Goal: Task Accomplishment & Management: Use online tool/utility

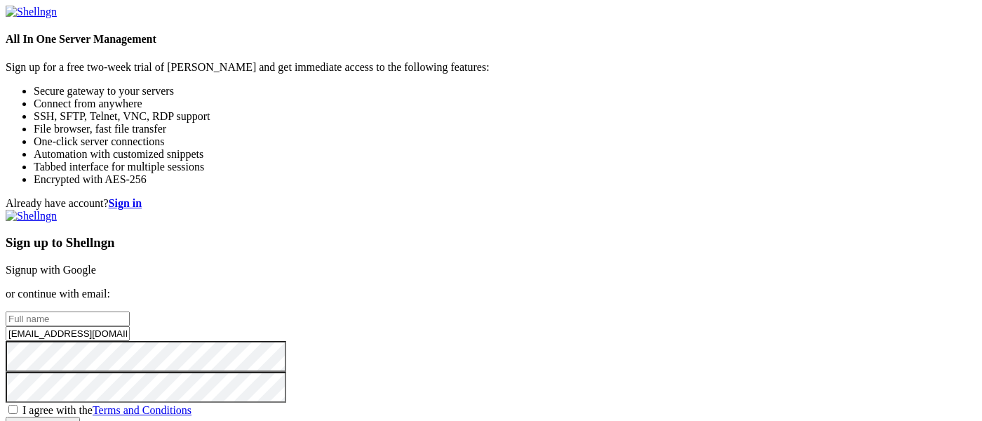
type input "[EMAIL_ADDRESS][DOMAIN_NAME]"
click at [464, 197] on div "Already have account? Sign in Sign up to Shellngn Signup with Google or continu…" at bounding box center [491, 314] width 971 height 234
click at [130, 311] on input "text" at bounding box center [68, 318] width 124 height 15
type input "Vioan Hugrioun"
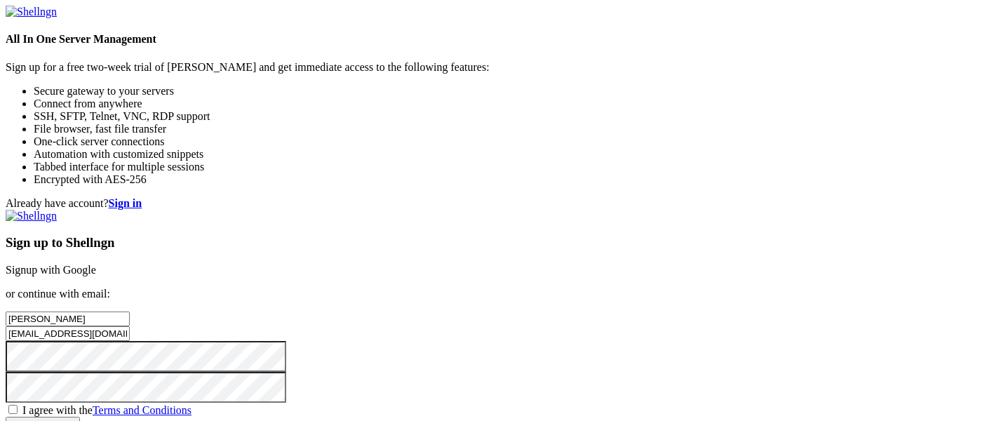
click at [426, 201] on div "Already have account? Sign in Sign up to Shellngn Signup with Google or continu…" at bounding box center [491, 314] width 971 height 234
click at [130, 326] on input "[EMAIL_ADDRESS][DOMAIN_NAME]" at bounding box center [68, 333] width 124 height 15
click at [191, 404] on span "I agree with the Terms and Conditions" at bounding box center [106, 410] width 169 height 12
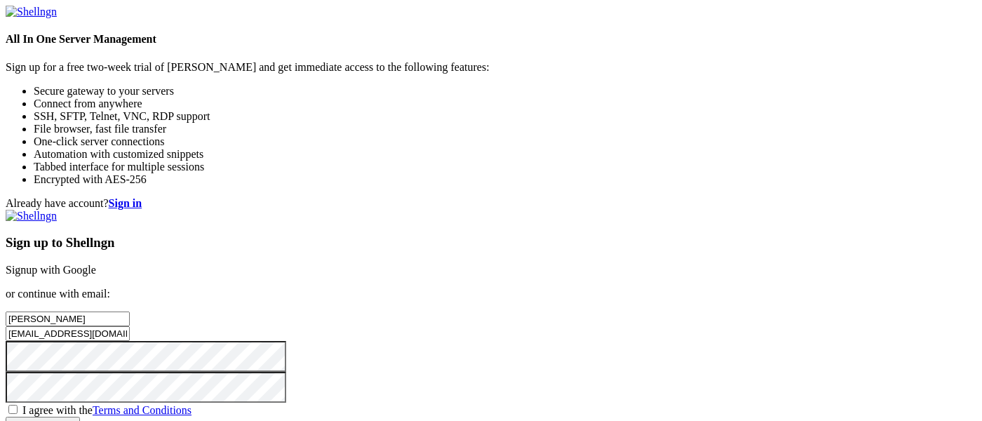
click at [18, 405] on input "I agree with the Terms and Conditions" at bounding box center [12, 409] width 9 height 9
checkbox input "true"
click at [80, 417] on input "Create account" at bounding box center [43, 424] width 74 height 15
click at [433, 285] on div "Already have account? Sign in Sign up to Shellngn Signup with Google or continu…" at bounding box center [491, 314] width 971 height 234
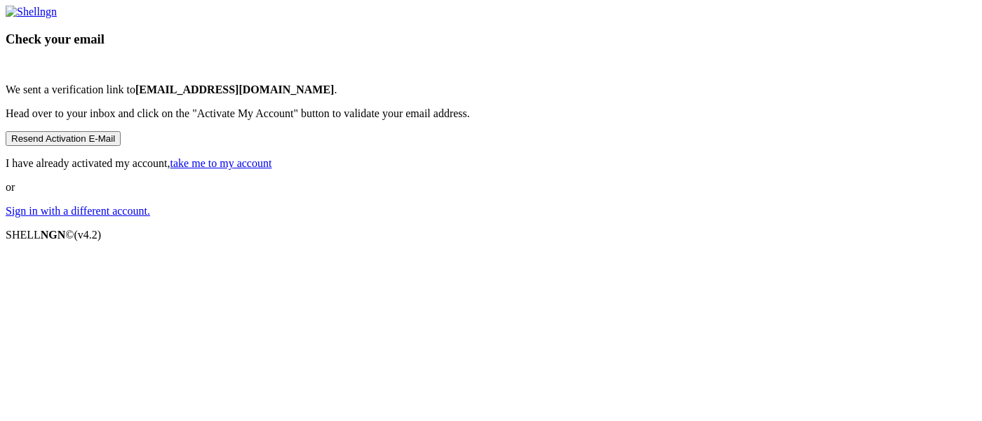
click at [57, 18] on link at bounding box center [31, 12] width 51 height 12
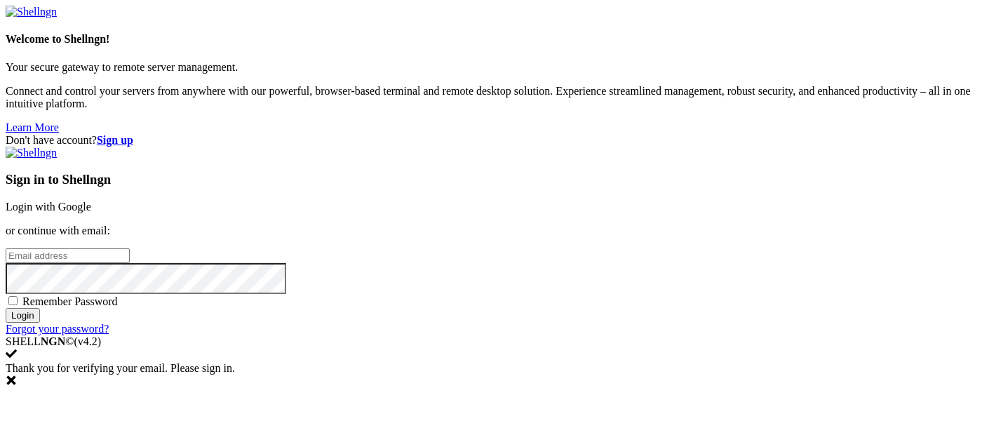
click at [130, 248] on input "email" at bounding box center [68, 255] width 124 height 15
paste input "[EMAIL_ADDRESS][DOMAIN_NAME]"
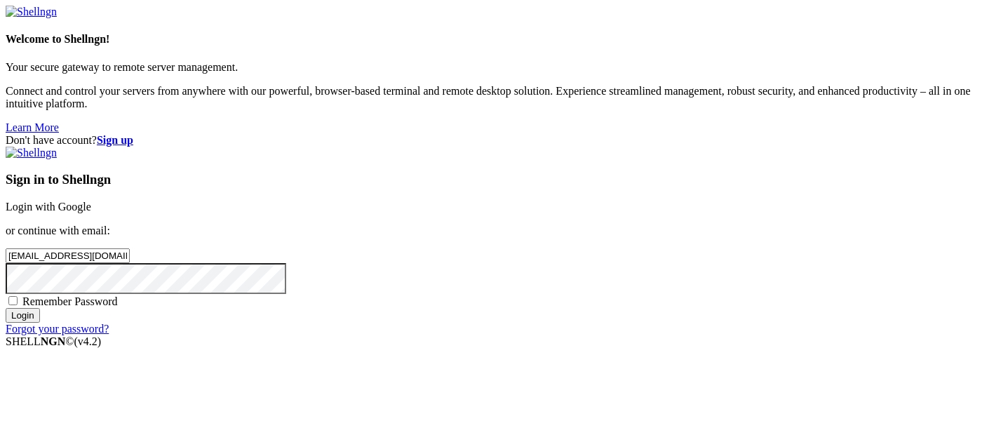
type input "[EMAIL_ADDRESS][DOMAIN_NAME]"
click at [40, 323] on input "Login" at bounding box center [23, 315] width 34 height 15
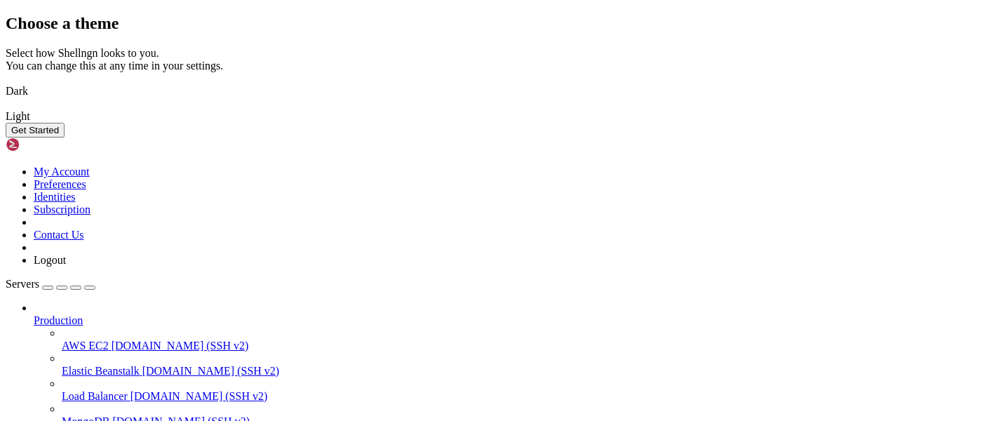
click at [6, 82] on img at bounding box center [6, 82] width 0 height 0
click at [6, 107] on img at bounding box center [6, 107] width 0 height 0
click at [6, 82] on img at bounding box center [6, 82] width 0 height 0
click at [65, 137] on button "Get Started" at bounding box center [35, 130] width 59 height 15
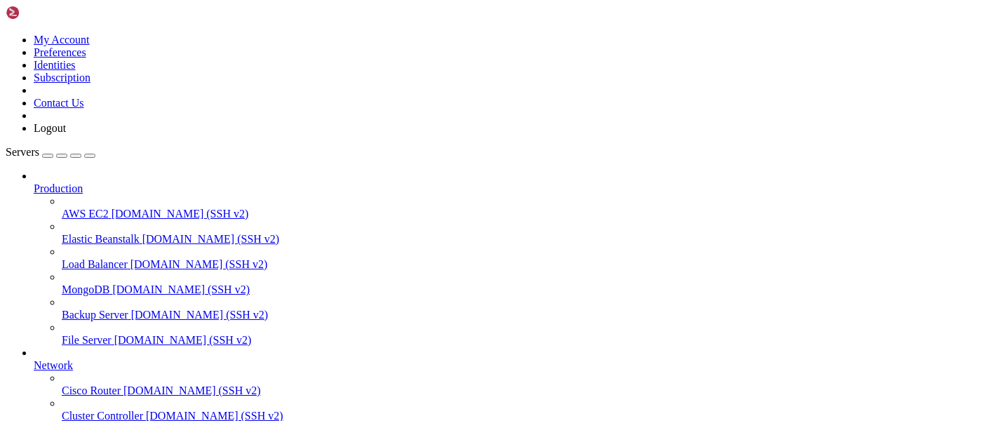
scroll to position [108, 0]
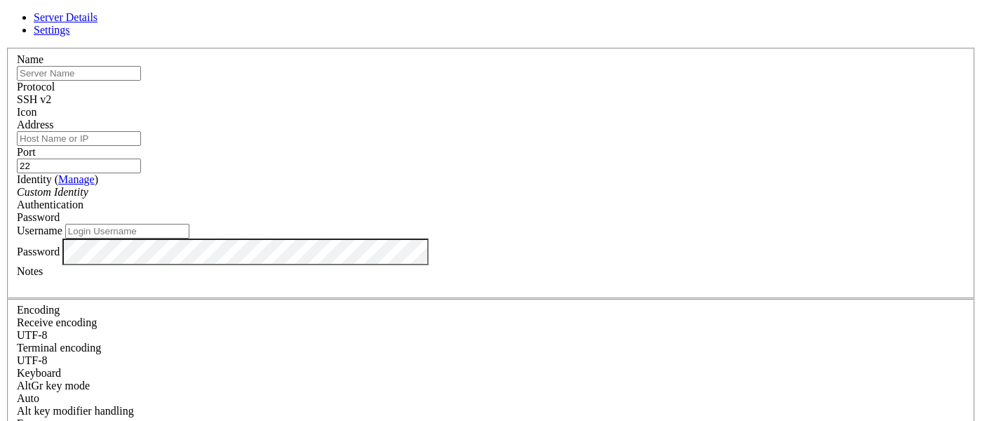
click at [141, 81] on input "text" at bounding box center [79, 73] width 124 height 15
type input "VPS Test"
click at [51, 100] on span "SSH v2" at bounding box center [34, 99] width 34 height 12
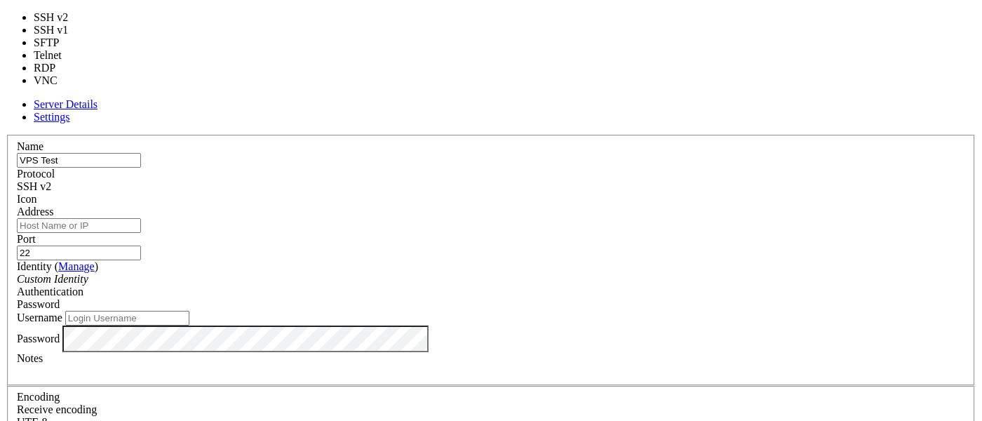
click at [565, 180] on div "SSH v2" at bounding box center [491, 186] width 948 height 13
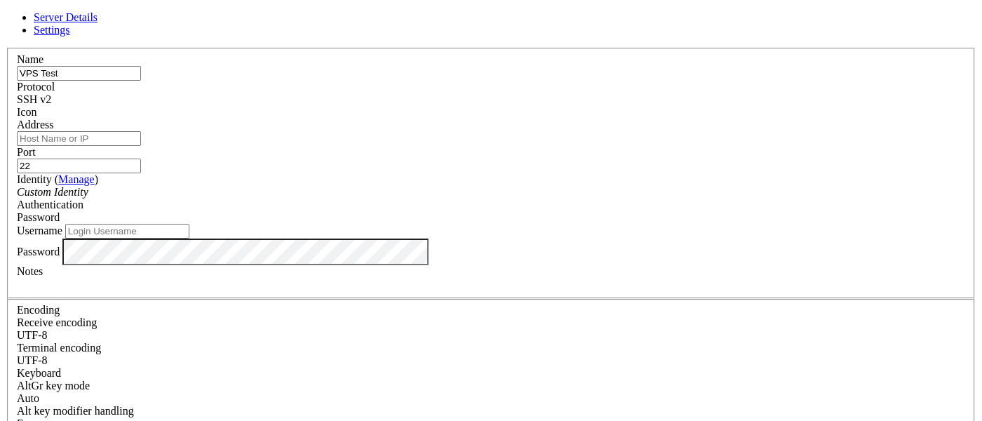
click at [654, 119] on div at bounding box center [491, 119] width 948 height 0
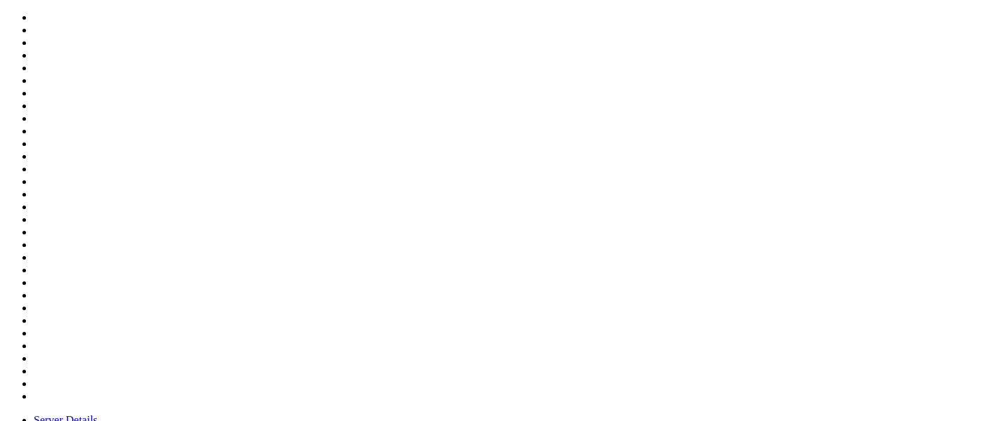
scroll to position [461, 0]
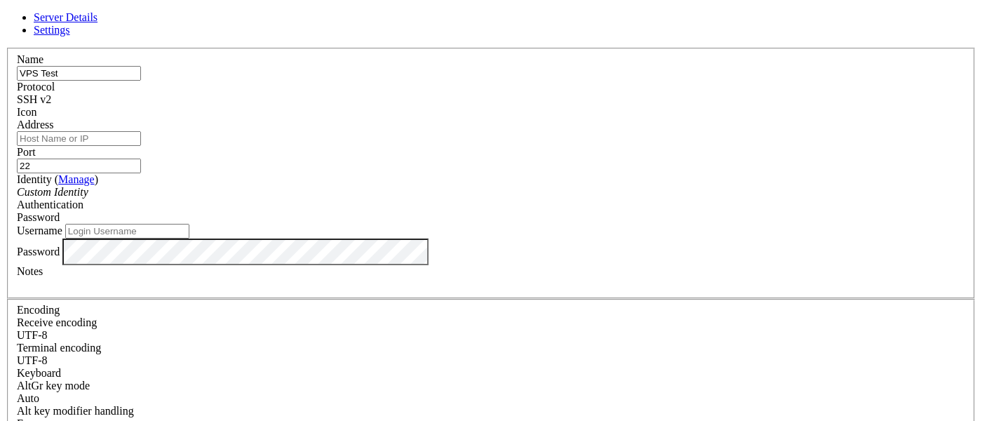
click at [141, 146] on input "Address" at bounding box center [79, 138] width 124 height 15
click at [141, 145] on input "Address" at bounding box center [79, 138] width 124 height 15
paste input "[TECHNICAL_ID]"
type input "[TECHNICAL_ID]"
click at [189, 238] on input "Username" at bounding box center [127, 231] width 124 height 15
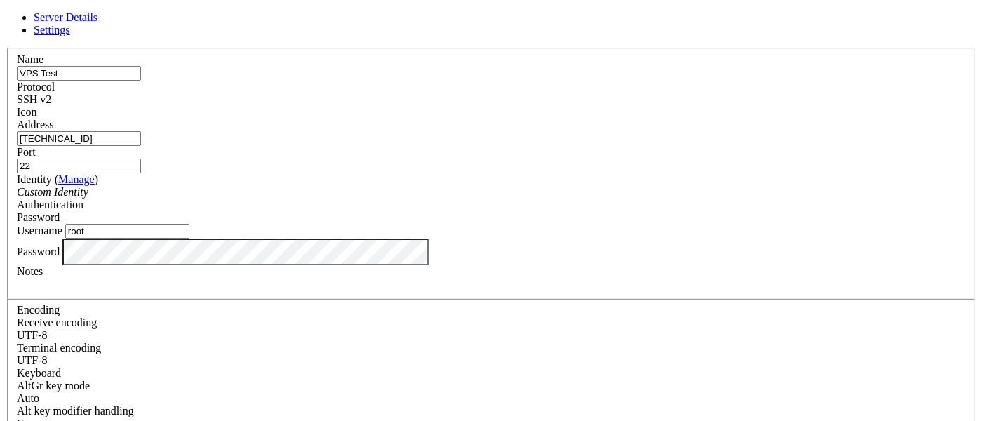
type input "root"
click at [597, 211] on div "Password" at bounding box center [491, 217] width 948 height 13
click at [70, 36] on link "Settings" at bounding box center [52, 30] width 36 height 12
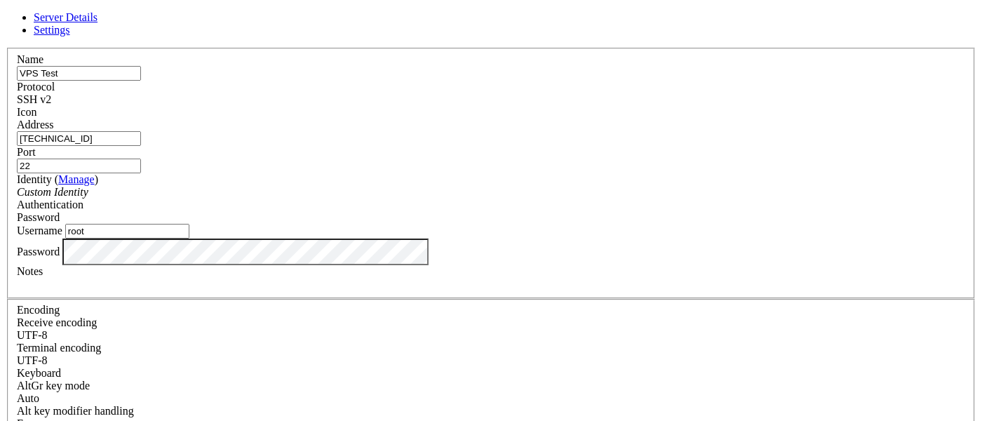
click at [97, 23] on span "Server Details" at bounding box center [66, 17] width 64 height 12
click at [297, 173] on div "Identity ( Manage ) Custom Identity" at bounding box center [491, 185] width 948 height 25
click at [363, 186] on div "Custom Identity" at bounding box center [491, 192] width 948 height 13
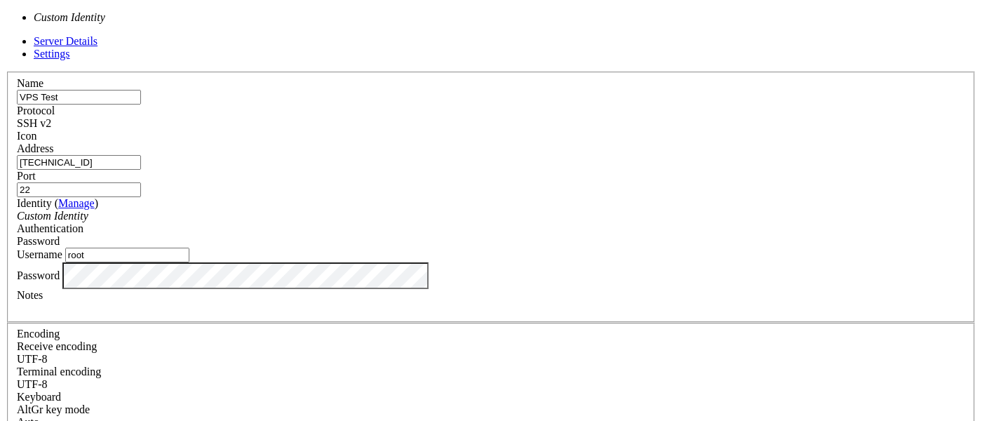
click at [88, 210] on icon "Custom Identity" at bounding box center [53, 216] width 72 height 12
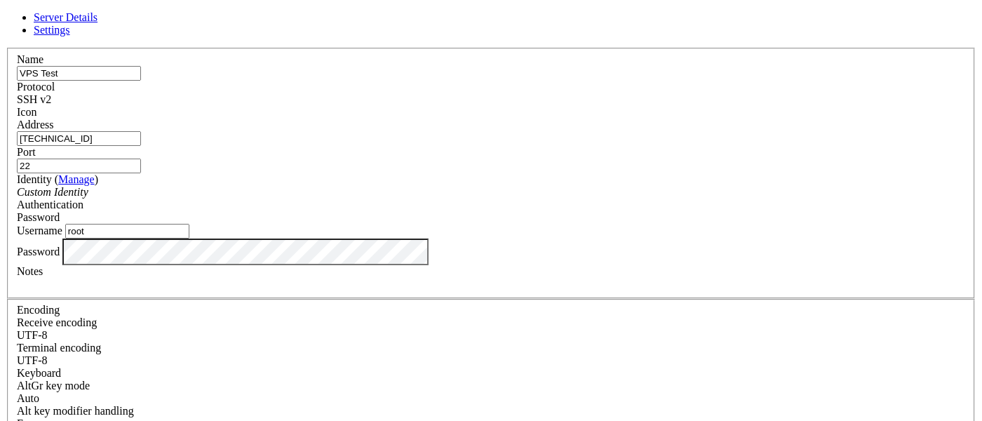
click at [60, 211] on span "Password" at bounding box center [38, 217] width 43 height 12
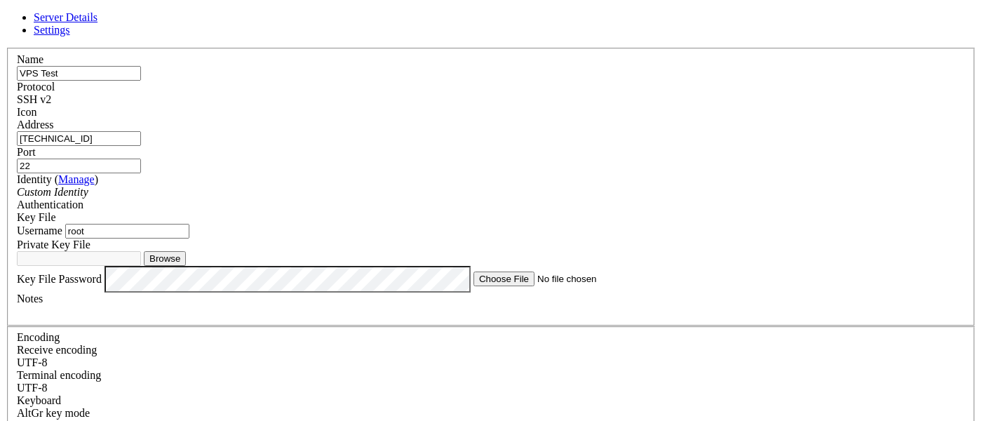
click at [557, 211] on div "Key File" at bounding box center [491, 217] width 948 height 13
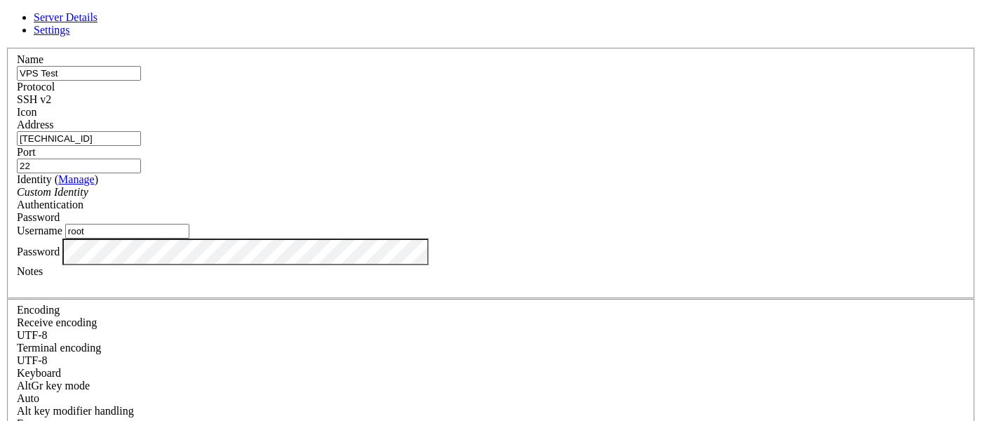
click at [363, 290] on div at bounding box center [491, 284] width 948 height 13
click at [357, 290] on div at bounding box center [491, 284] width 948 height 13
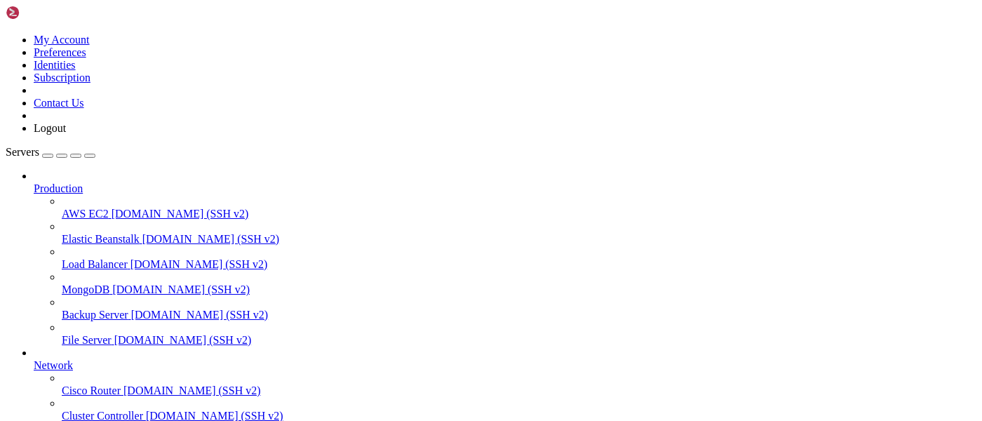
scroll to position [144, 0]
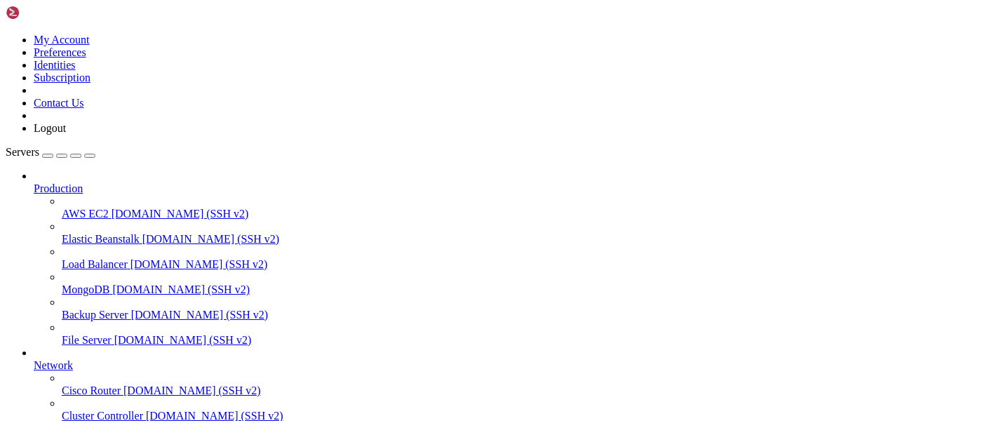
click at [34, 182] on icon at bounding box center [34, 182] width 0 height 0
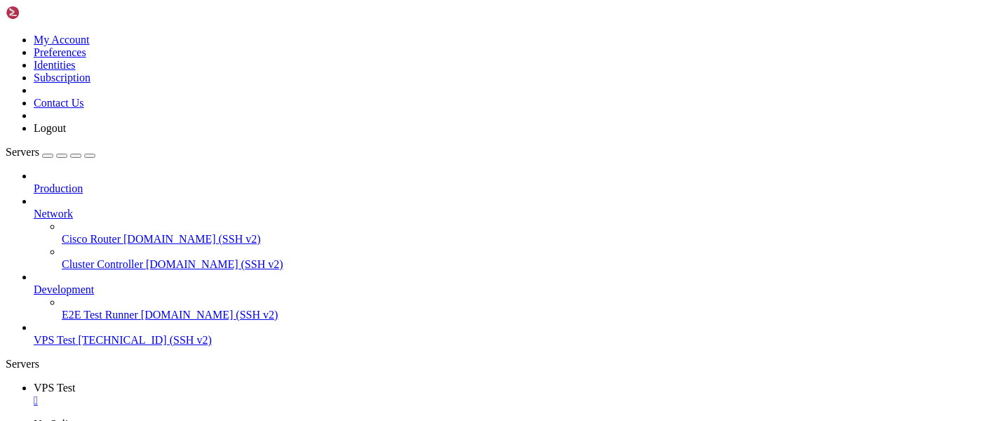
click at [34, 208] on icon at bounding box center [34, 208] width 0 height 0
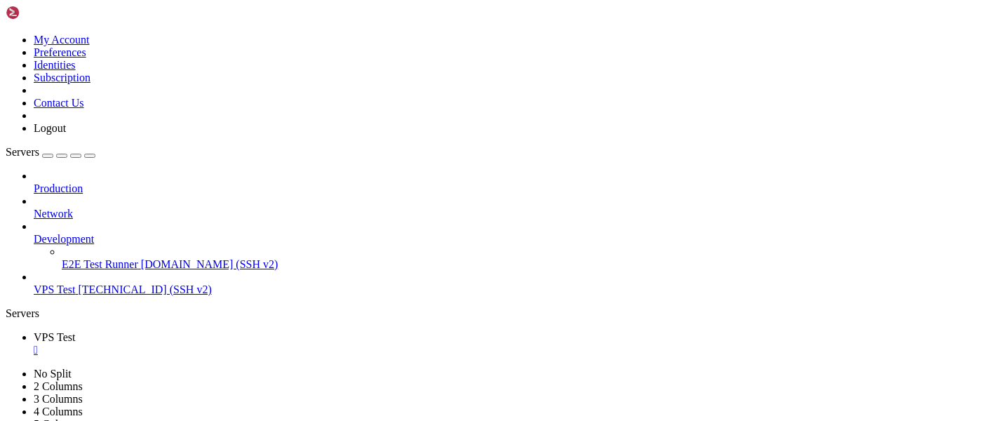
click at [100, 276] on div "Production Network Development E2E Test Runner [DOMAIN_NAME] (SSH v2) VPS Test …" at bounding box center [491, 233] width 971 height 126
click at [52, 267] on div "Production Network Development E2E Test Runner [DOMAIN_NAME] (SSH v2) VPS Test …" at bounding box center [491, 233] width 971 height 126
click at [109, 268] on div "Production Network Development E2E Test Runner [DOMAIN_NAME] (SSH v2) VPS Test …" at bounding box center [491, 233] width 971 height 126
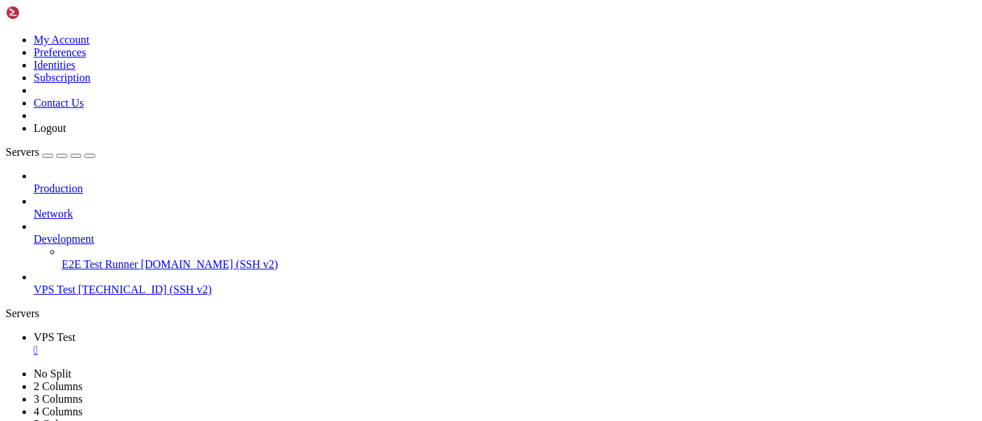
drag, startPoint x: 369, startPoint y: 873, endPoint x: 203, endPoint y: 873, distance: 166.2
copy span "[URL][TECHNICAL_ID]"
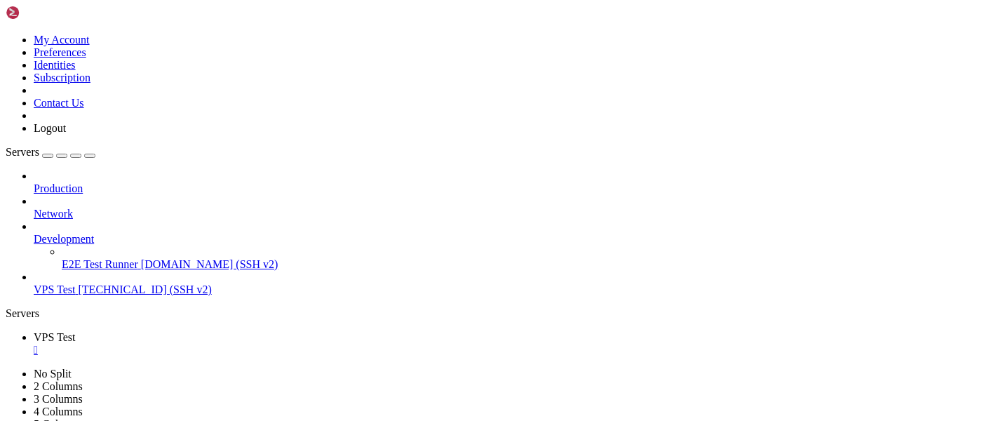
click at [102, 283] on link "VPS Test [TECHNICAL_ID] (SSH v2)" at bounding box center [505, 289] width 943 height 13
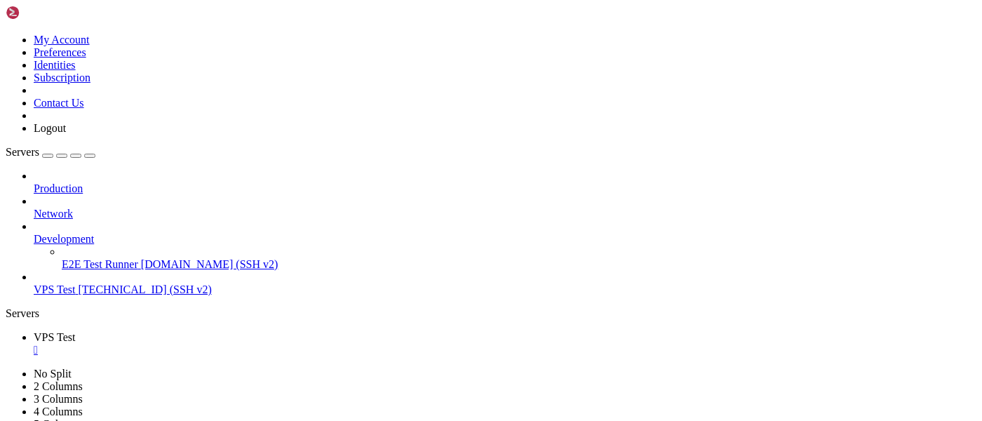
scroll to position [41712, 0]
drag, startPoint x: 107, startPoint y: 674, endPoint x: 70, endPoint y: 660, distance: 39.1
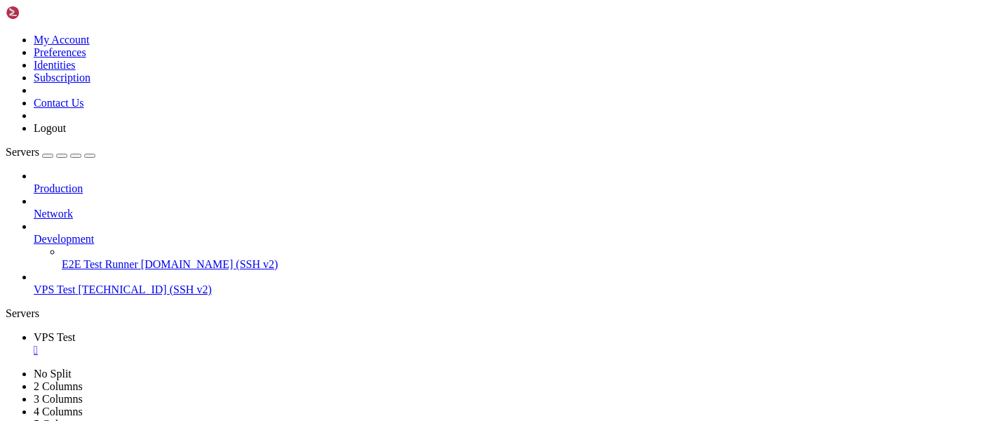
drag, startPoint x: 126, startPoint y: 802, endPoint x: 46, endPoint y: 760, distance: 90.1
drag, startPoint x: 87, startPoint y: 901, endPoint x: 15, endPoint y: 580, distance: 328.4
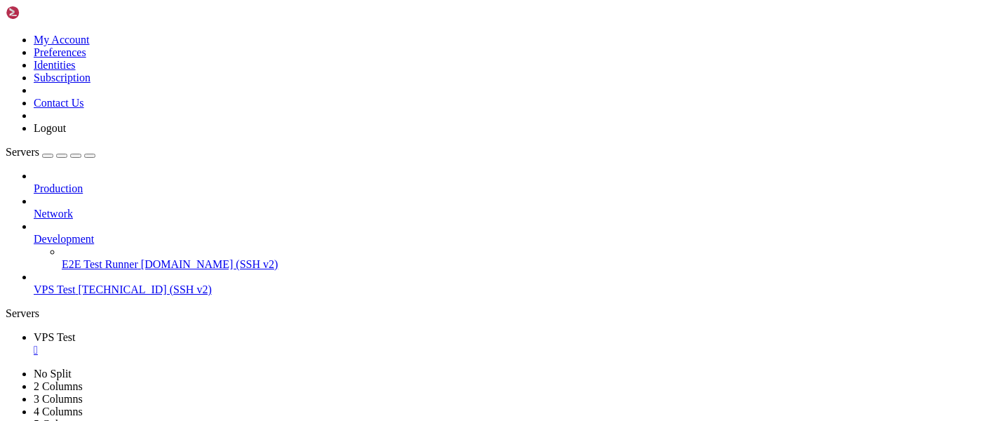
copy x-screen "root@IKRpvtPKK7:~# rclone config [DATE] 20:53:59 NOTICE: Config file "/root/.co…"
drag, startPoint x: 11, startPoint y: 733, endPoint x: 70, endPoint y: 743, distance: 60.5
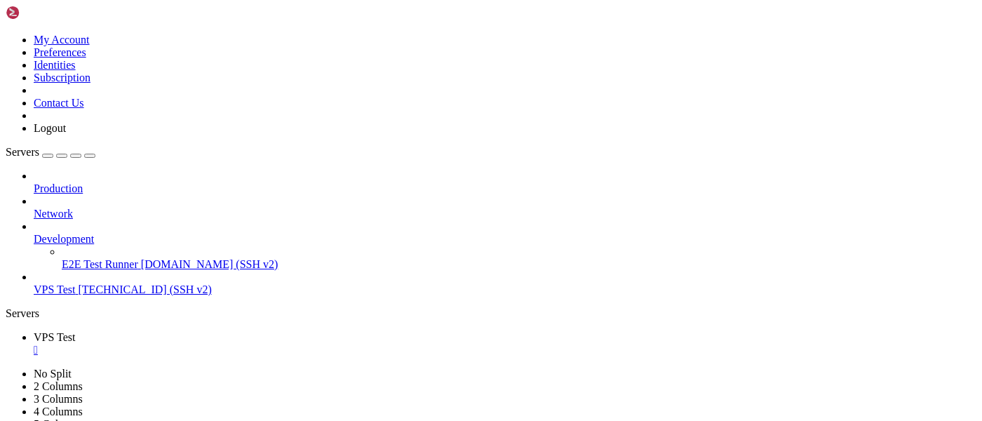
drag, startPoint x: 344, startPoint y: 781, endPoint x: 13, endPoint y: 732, distance: 335.5
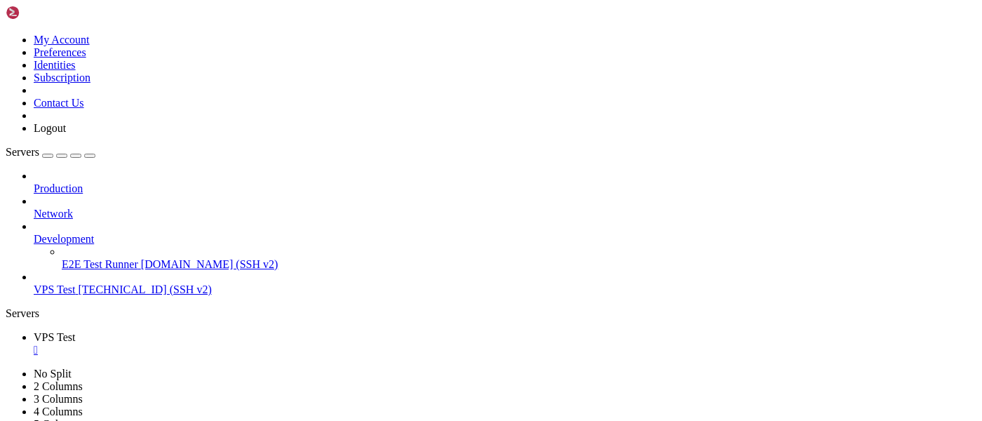
scroll to position [197155, 0]
drag, startPoint x: 133, startPoint y: 894, endPoint x: 13, endPoint y: 793, distance: 157.8
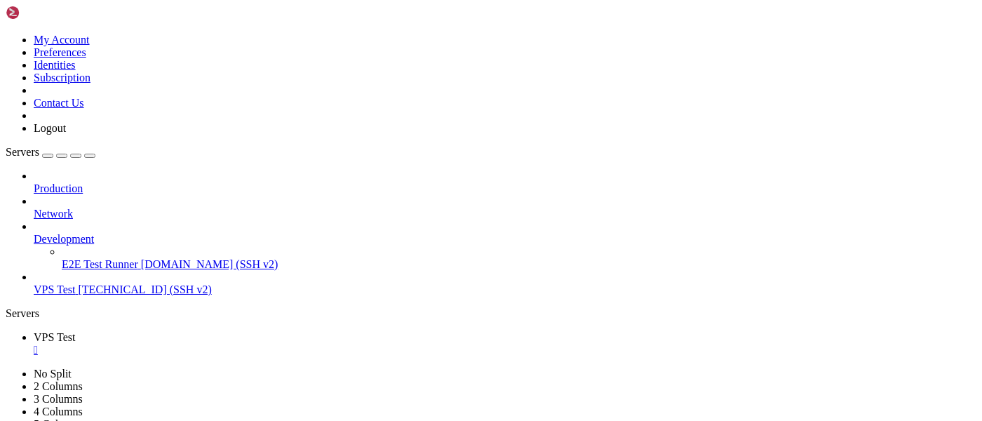
scroll to position [198230, 0]
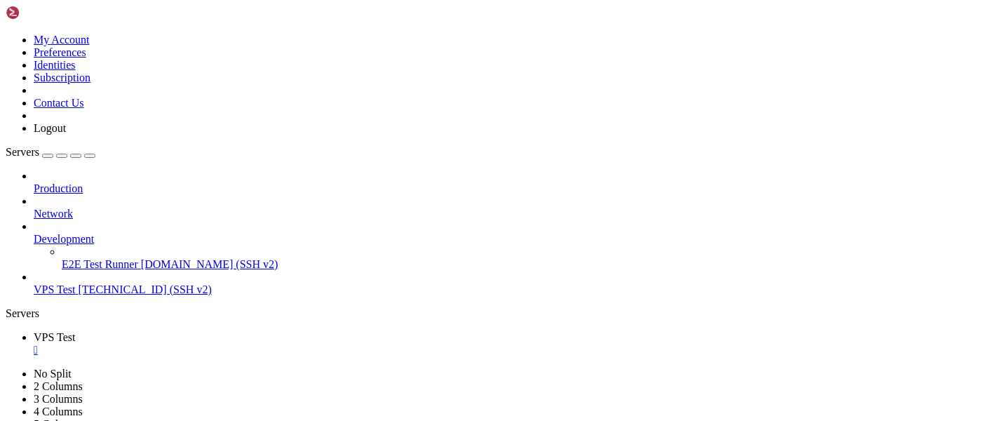
scroll to position [198229, 0]
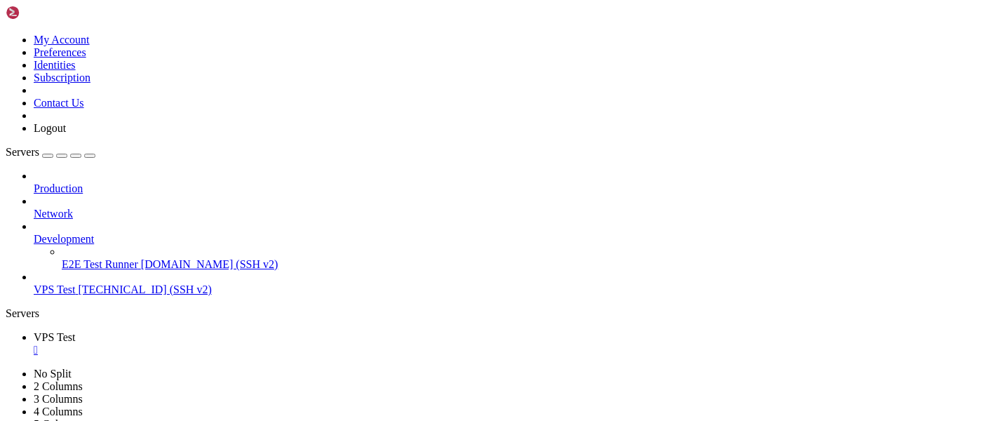
scroll to position [200375, 0]
drag, startPoint x: 74, startPoint y: 894, endPoint x: 13, endPoint y: 638, distance: 263.9
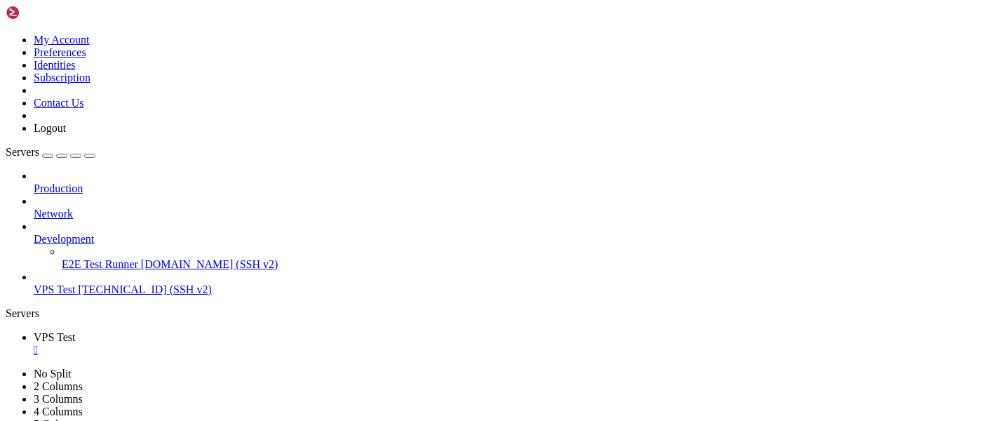
drag, startPoint x: 97, startPoint y: 865, endPoint x: 70, endPoint y: 741, distance: 126.3
drag, startPoint x: 90, startPoint y: 872, endPoint x: 13, endPoint y: 626, distance: 258.0
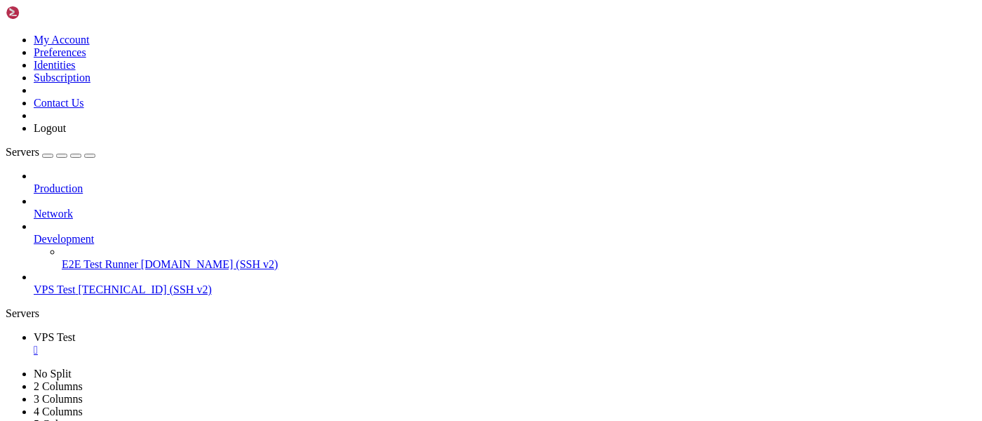
click at [111, 296] on div "Production Network Development E2E Test Runner demo.shellngn.com (SSH v2) VPS T…" at bounding box center [491, 233] width 971 height 126
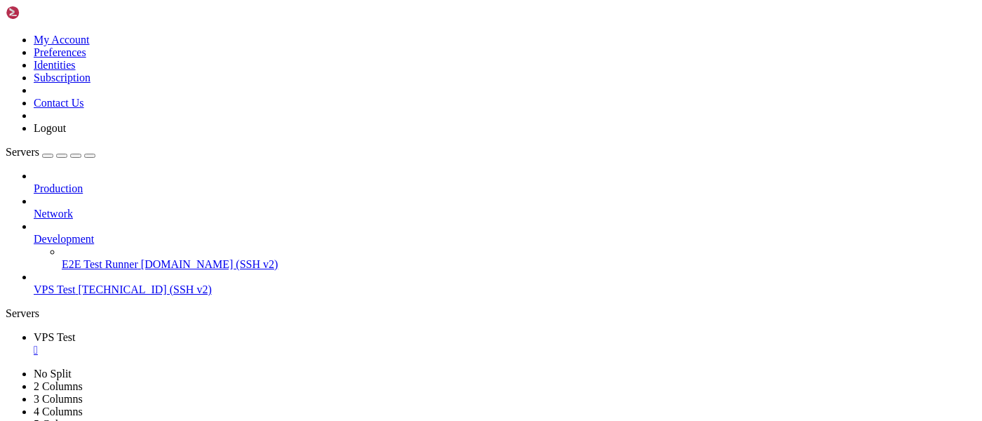
scroll to position [204017, 0]
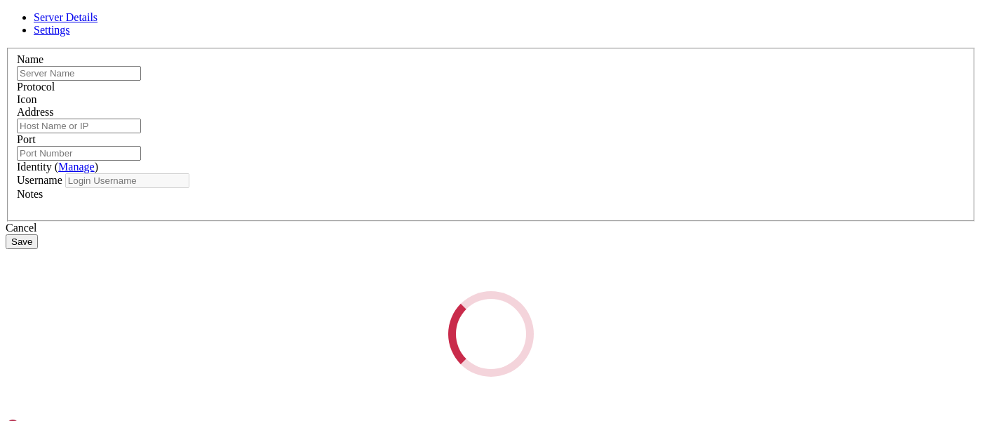
type input "VPS Test"
type input "[TECHNICAL_ID]"
type input "22"
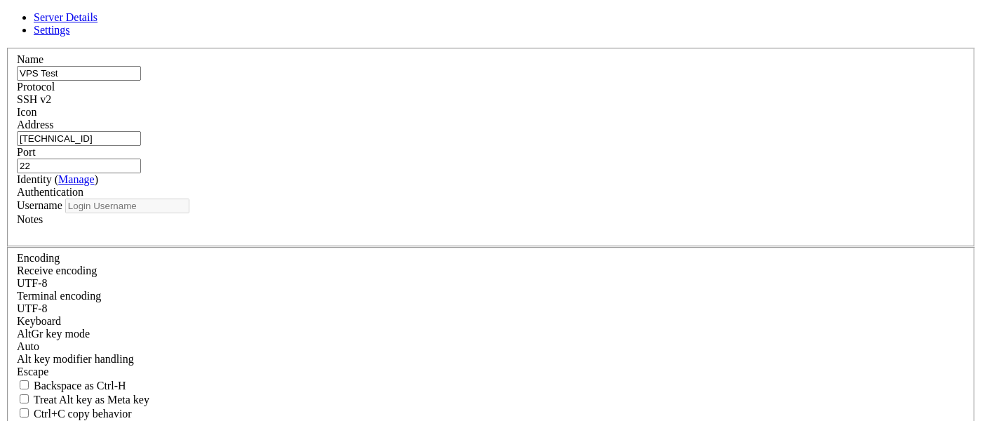
type input "root"
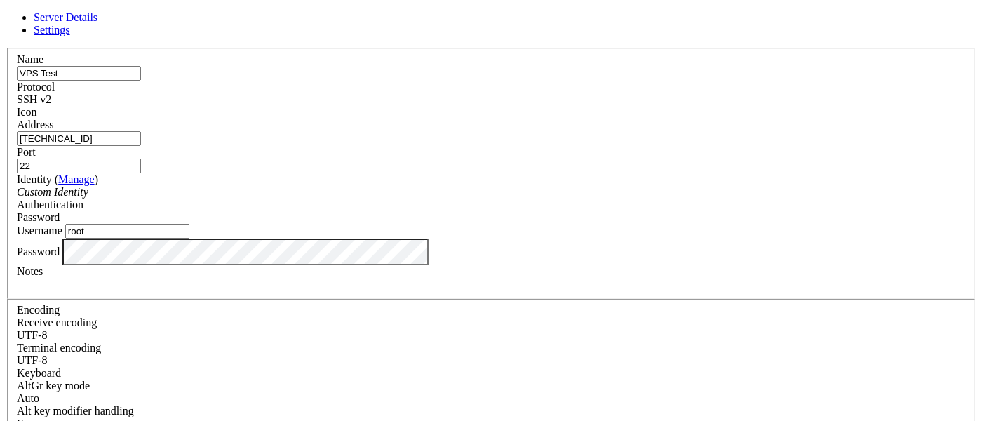
click at [6, 48] on link at bounding box center [6, 48] width 0 height 0
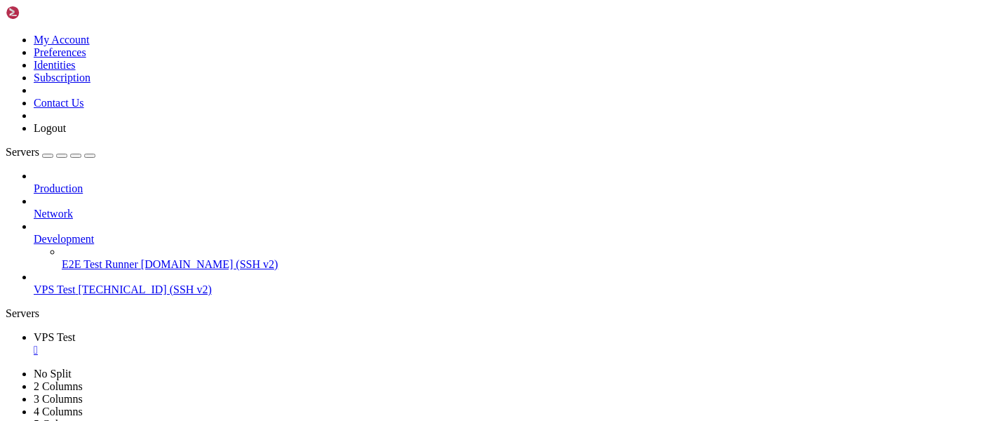
click at [250, 344] on div "" at bounding box center [505, 350] width 943 height 13
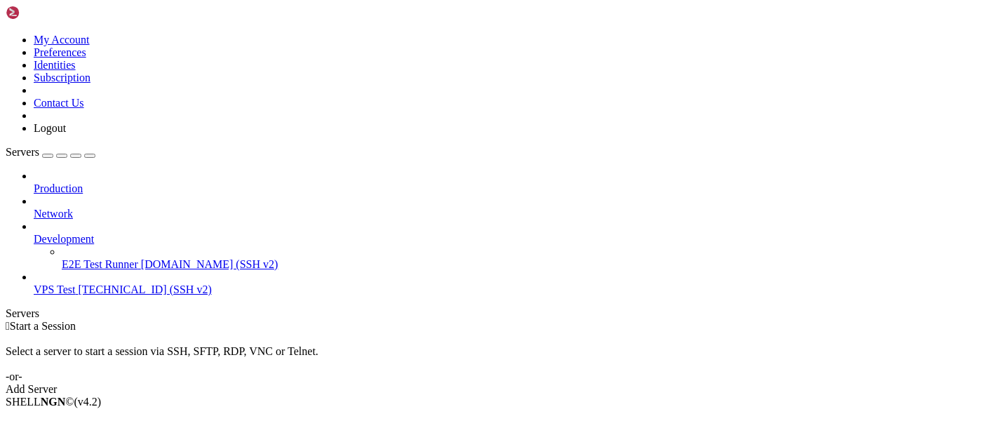
click at [361, 320] on div " Start a Session" at bounding box center [491, 326] width 971 height 13
click at [251, 320] on div " Start a Session Select a server to start a session via SSH, SFTP, RDP, VNC or…" at bounding box center [491, 358] width 971 height 76
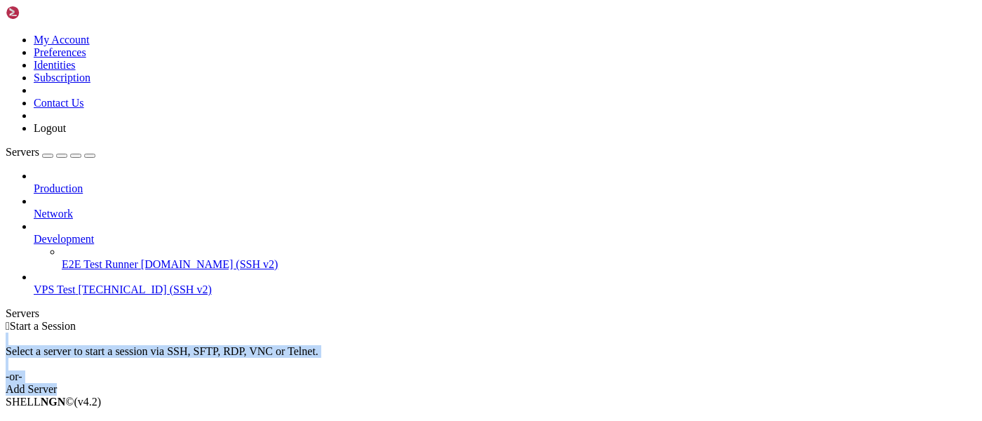
drag, startPoint x: 361, startPoint y: 173, endPoint x: 747, endPoint y: 243, distance: 392.6
click at [747, 320] on div " Start a Session Select a server to start a session via SSH, SFTP, RDP, VNC or…" at bounding box center [491, 358] width 971 height 76
click at [710, 320] on div " Start a Session Select a server to start a session via SSH, SFTP, RDP, VNC or…" at bounding box center [491, 358] width 971 height 76
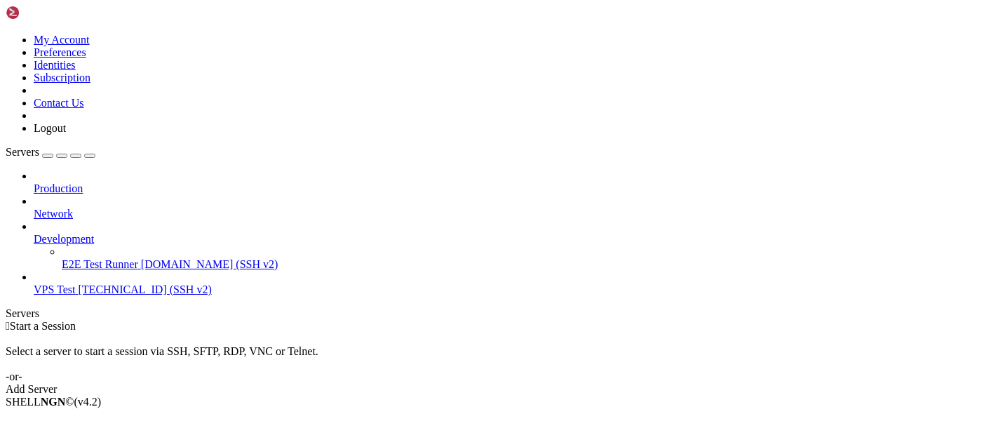
drag, startPoint x: 530, startPoint y: 202, endPoint x: 335, endPoint y: 177, distance: 196.5
click at [335, 332] on div "Select a server to start a session via SSH, SFTP, RDP, VNC or Telnet. -or-" at bounding box center [491, 357] width 971 height 50
drag, startPoint x: 335, startPoint y: 177, endPoint x: 345, endPoint y: 171, distance: 11.3
click at [336, 332] on div "Select a server to start a session via SSH, SFTP, RDP, VNC or Telnet. -or-" at bounding box center [491, 357] width 971 height 50
click at [141, 258] on span "[DOMAIN_NAME] (SSH v2)" at bounding box center [209, 264] width 137 height 12
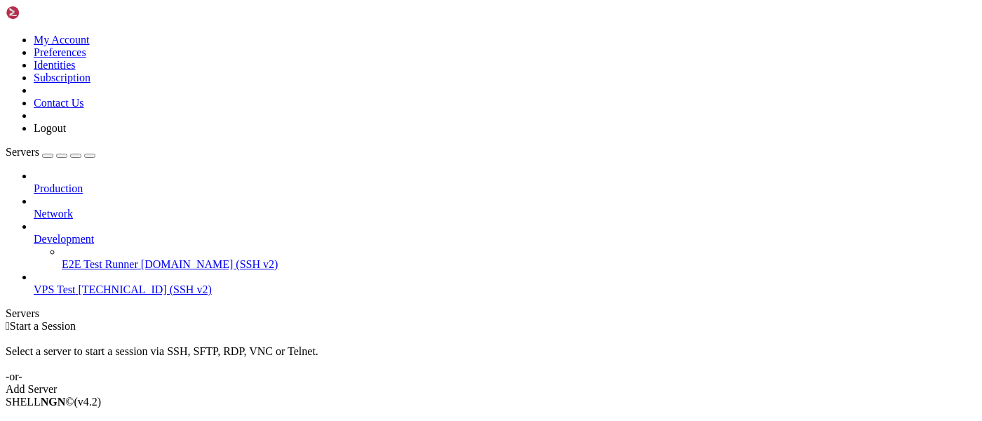
click at [79, 283] on span "[TECHNICAL_ID] (SSH v2)" at bounding box center [145, 289] width 133 height 12
click at [88, 258] on span "E2E Test Runner" at bounding box center [100, 264] width 76 height 12
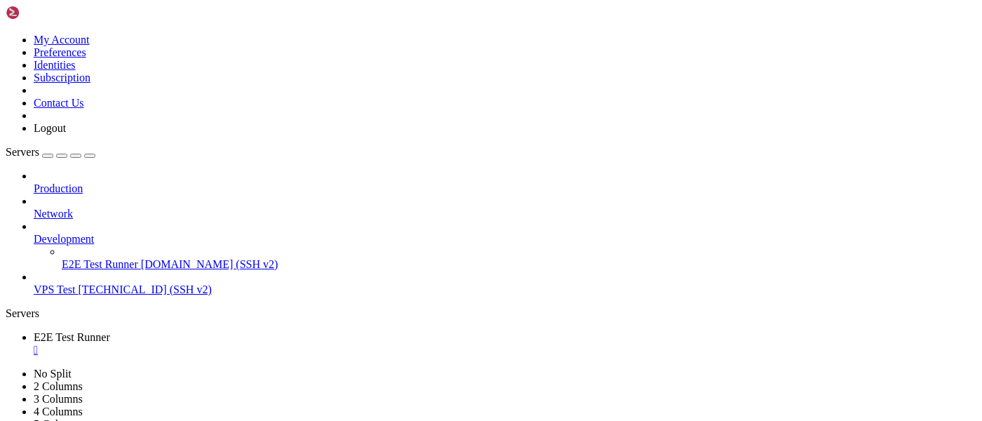
scroll to position [0, 0]
click at [88, 290] on div "Production Network Development E2E Test Runner [DOMAIN_NAME] (SSH v2) VPS Test …" at bounding box center [491, 233] width 971 height 126
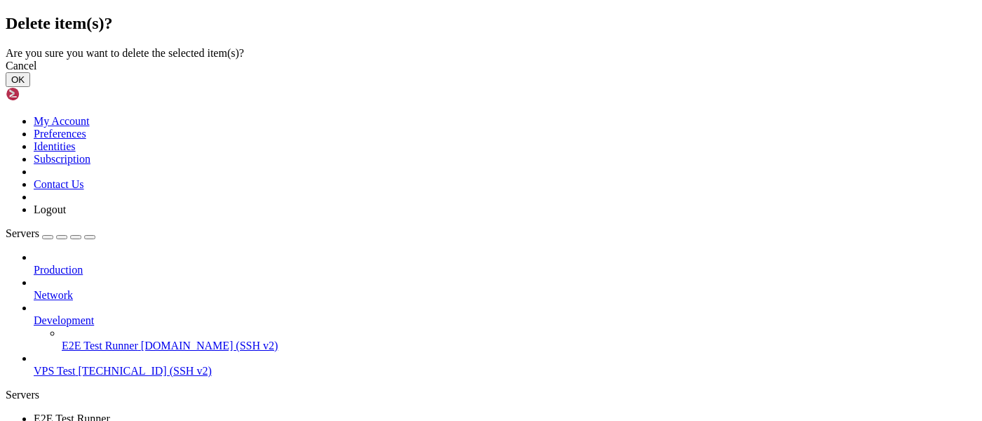
click at [30, 87] on button "OK" at bounding box center [18, 79] width 25 height 15
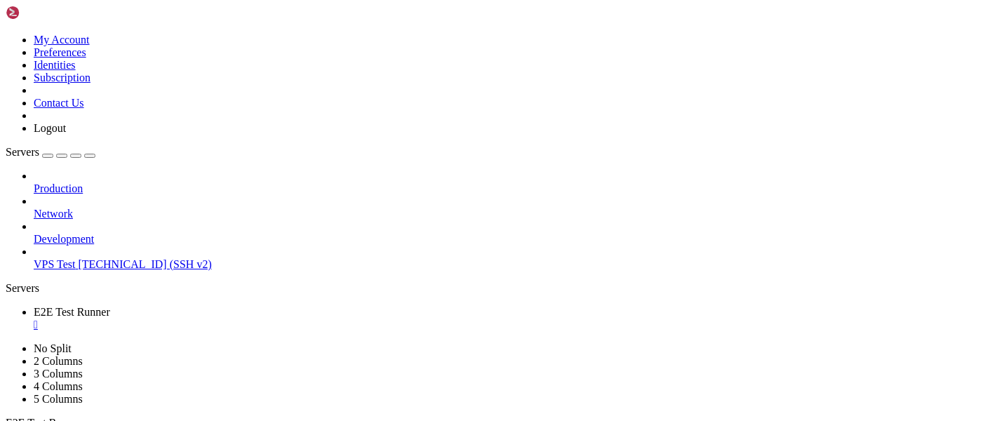
click at [335, 306] on ul "E2E Test Runner " at bounding box center [491, 318] width 971 height 25
click at [285, 318] on div "" at bounding box center [505, 324] width 943 height 13
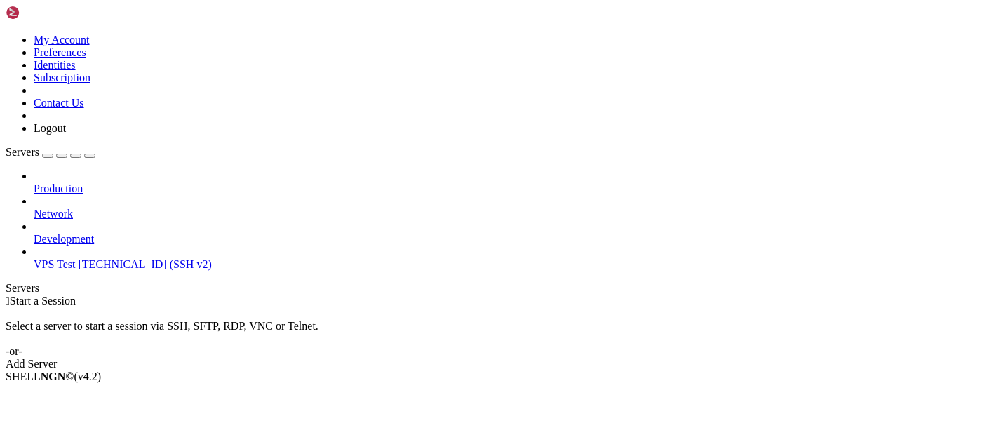
click at [269, 295] on div " Start a Session Select a server to start a session via SSH, SFTP, RDP, VNC or…" at bounding box center [491, 333] width 971 height 76
click at [6, 34] on icon at bounding box center [6, 34] width 0 height 0
click at [220, 295] on div " Start a Session Select a server to start a session via SSH, SFTP, RDP, VNC or…" at bounding box center [491, 333] width 971 height 76
click at [184, 295] on div " Start a Session Select a server to start a session via SSH, SFTP, RDP, VNC or…" at bounding box center [491, 333] width 971 height 76
click at [179, 295] on div " Start a Session Select a server to start a session via SSH, SFTP, RDP, VNC or…" at bounding box center [491, 333] width 971 height 76
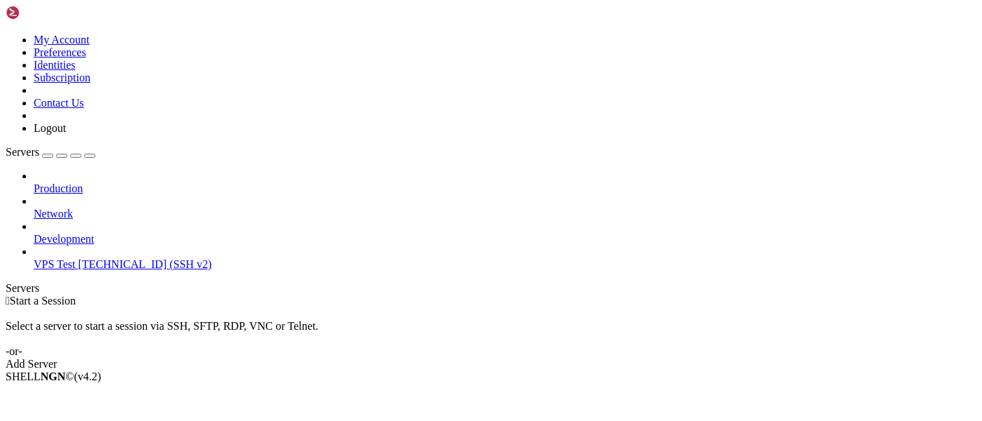
click at [184, 295] on div " Start a Session Select a server to start a session via SSH, SFTP, RDP, VNC or…" at bounding box center [491, 333] width 971 height 76
click at [182, 295] on div " Start a Session Select a server to start a session via SSH, SFTP, RDP, VNC or…" at bounding box center [491, 333] width 971 height 76
click at [34, 182] on icon at bounding box center [34, 182] width 0 height 0
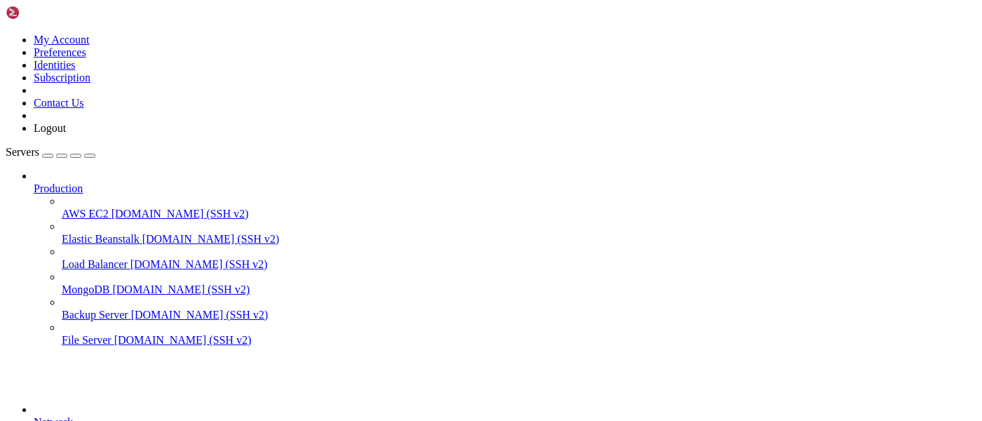
click at [34, 182] on icon at bounding box center [34, 182] width 0 height 0
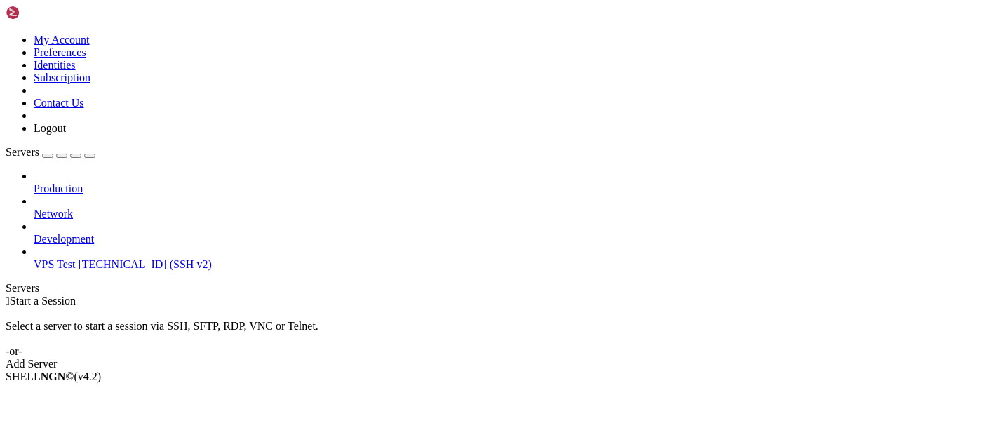
click at [73, 208] on span "Network" at bounding box center [53, 214] width 39 height 12
click at [34, 208] on icon at bounding box center [34, 208] width 0 height 0
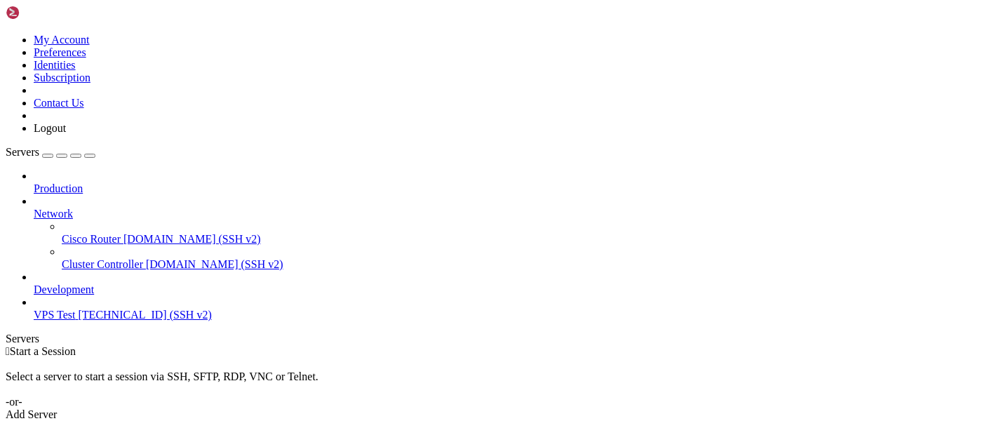
click at [34, 208] on icon at bounding box center [34, 208] width 0 height 0
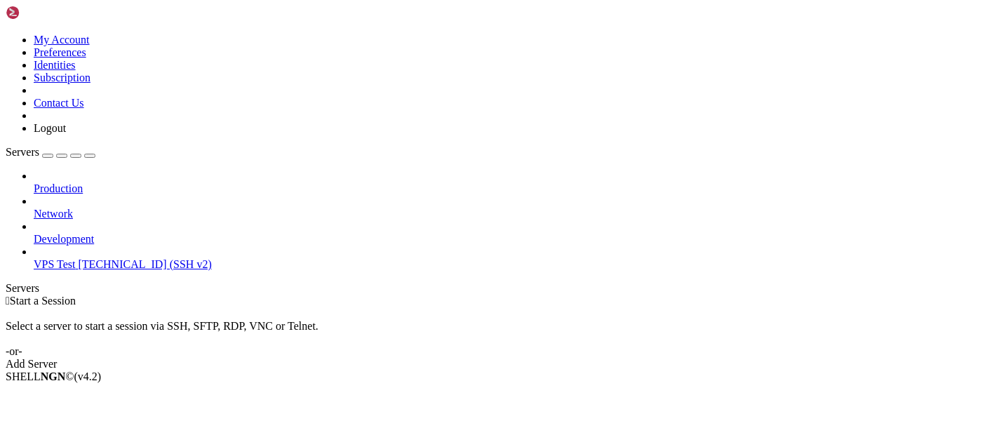
click at [34, 182] on icon at bounding box center [34, 182] width 0 height 0
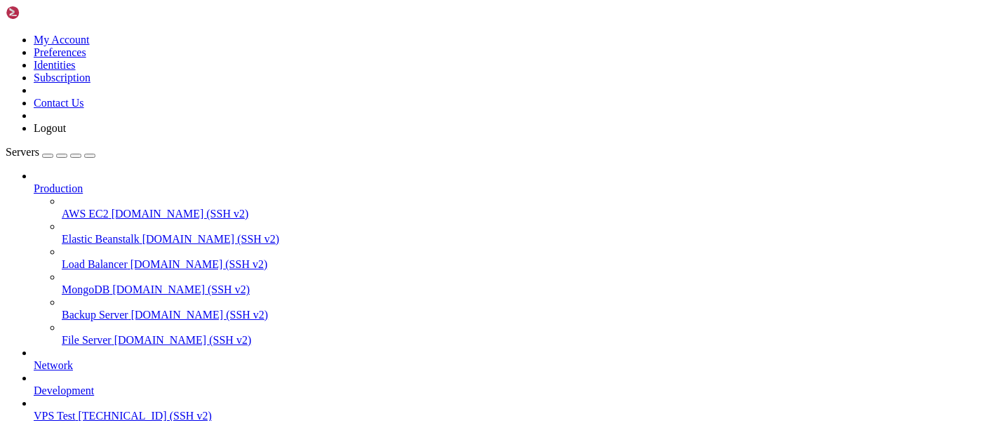
click at [34, 182] on icon at bounding box center [34, 182] width 0 height 0
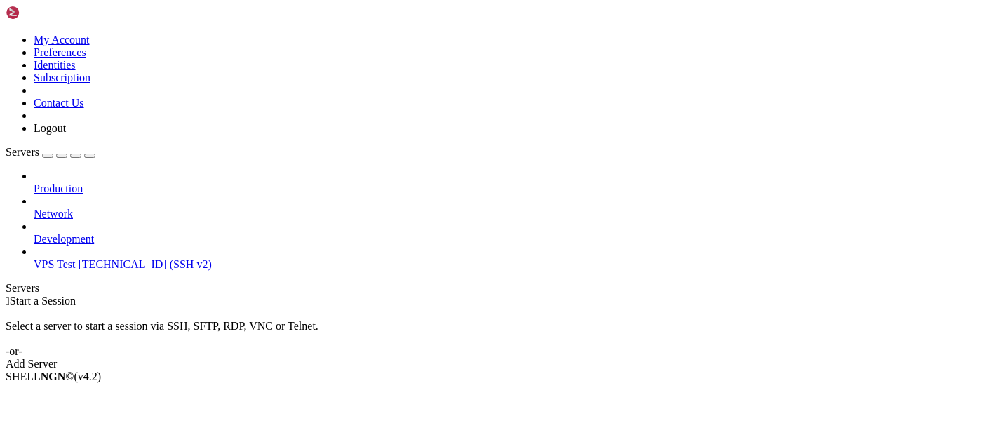
click at [34, 182] on icon at bounding box center [34, 182] width 0 height 0
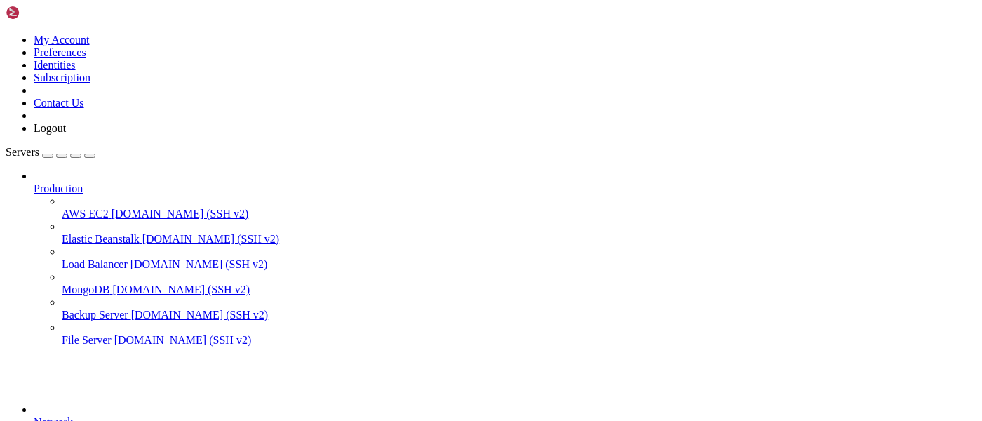
click at [34, 182] on icon at bounding box center [34, 182] width 0 height 0
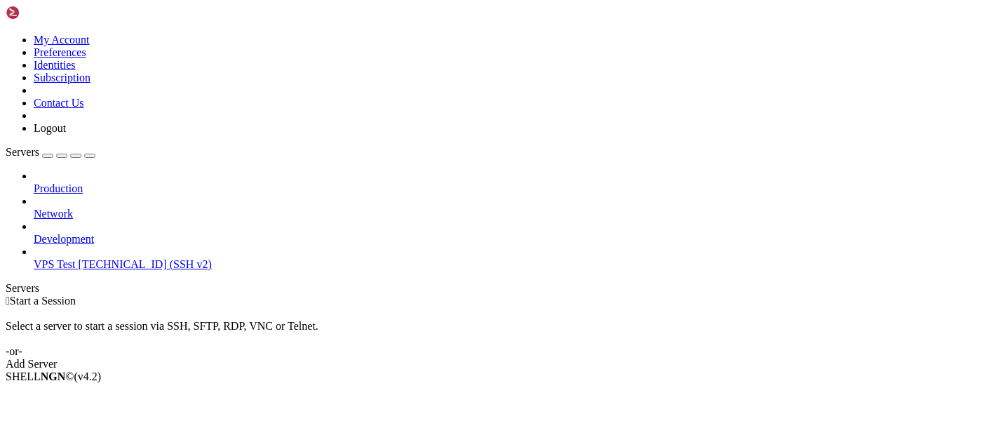
click at [91, 258] on span "[TECHNICAL_ID] (SSH v2)" at bounding box center [145, 264] width 133 height 12
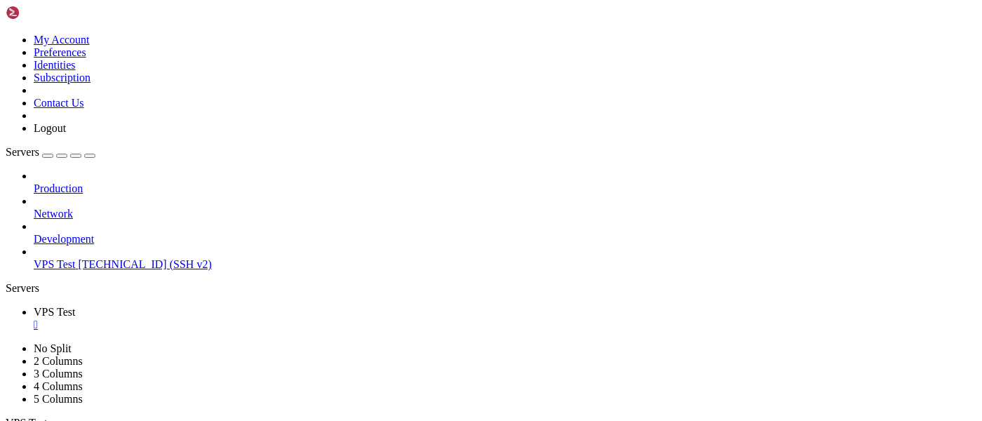
click at [452, 306] on ul "VPS Test " at bounding box center [491, 318] width 971 height 25
click at [69, 245] on div at bounding box center [491, 210] width 982 height 421
